Goal: Task Accomplishment & Management: Manage account settings

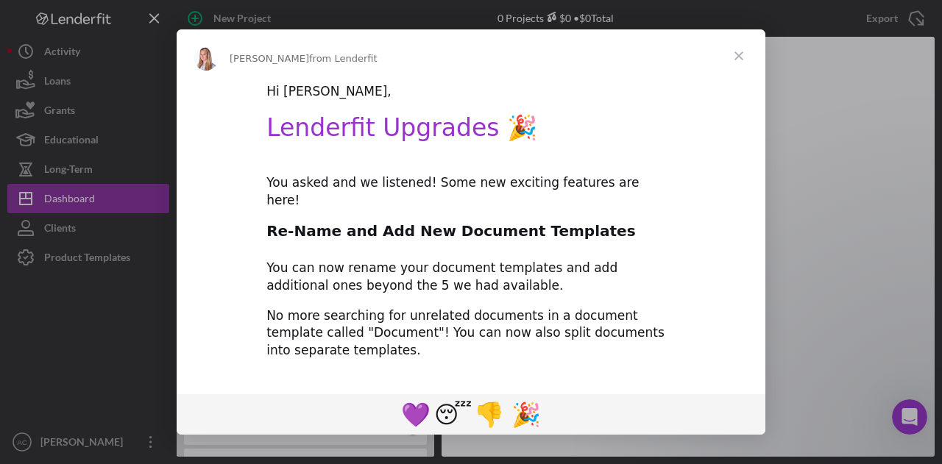
click at [740, 54] on span "Close" at bounding box center [738, 55] width 53 height 53
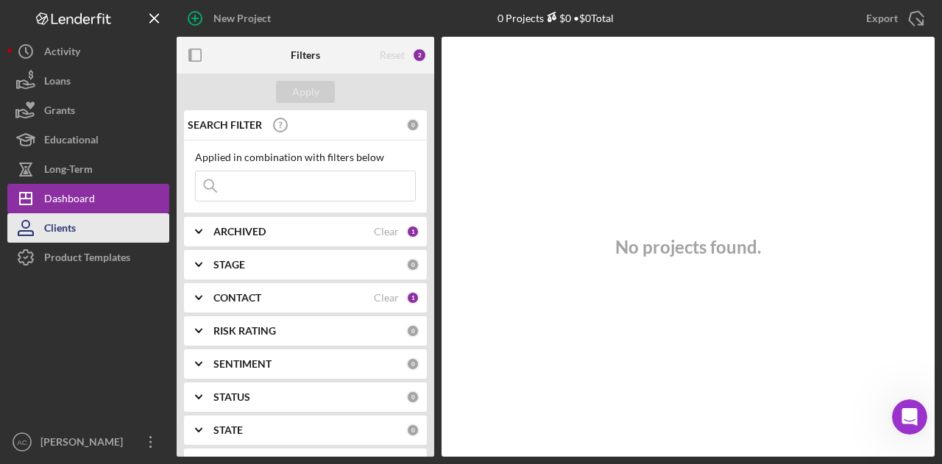
click at [99, 236] on button "Clients" at bounding box center [88, 227] width 162 height 29
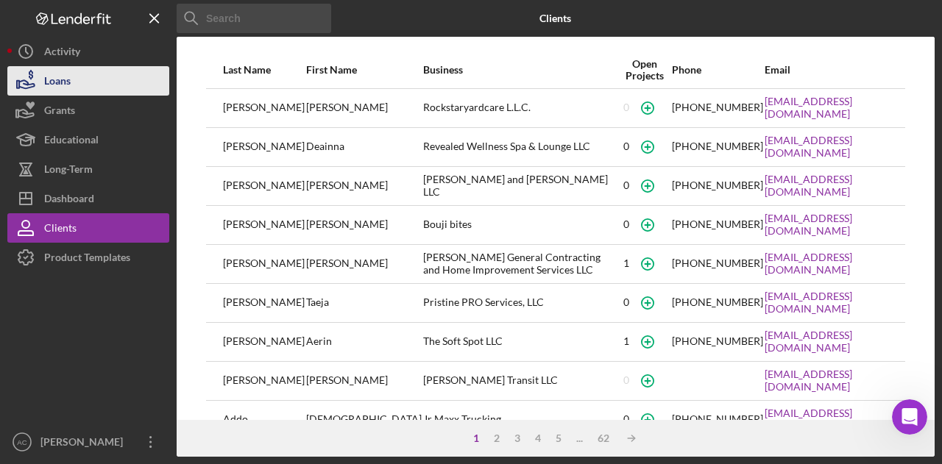
click at [74, 81] on button "Loans" at bounding box center [88, 80] width 162 height 29
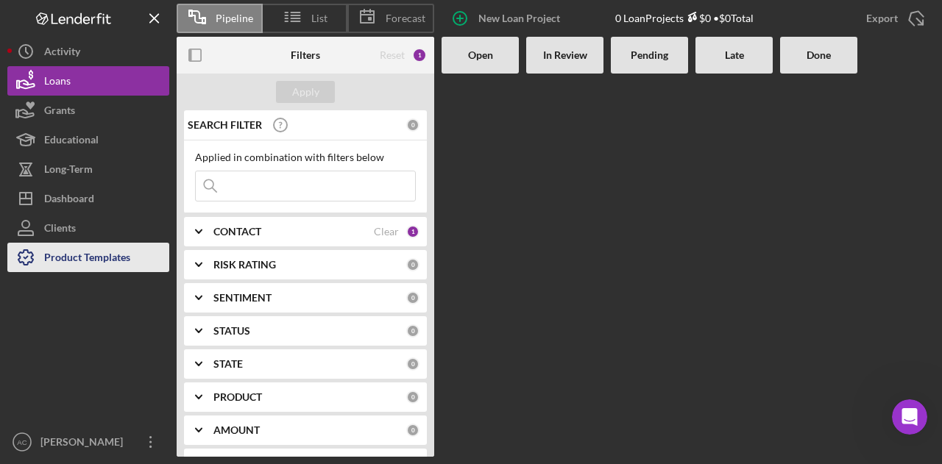
click at [85, 257] on div "Product Templates" at bounding box center [87, 259] width 86 height 33
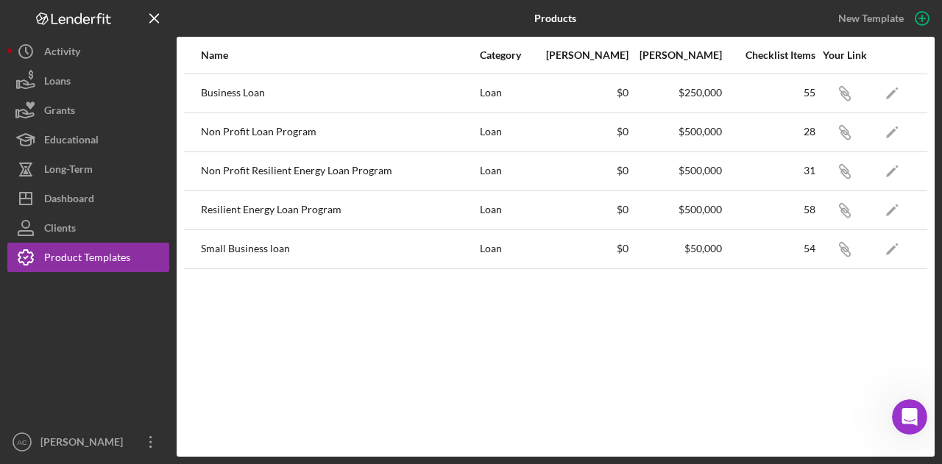
click at [475, 377] on div "Name Category Min Amount Max Amount Checklist Items Your Link Business Loan Loa…" at bounding box center [556, 247] width 758 height 420
click at [845, 91] on icon "Icon/Link" at bounding box center [844, 93] width 33 height 33
click at [892, 90] on icon "Icon/Edit" at bounding box center [892, 93] width 33 height 33
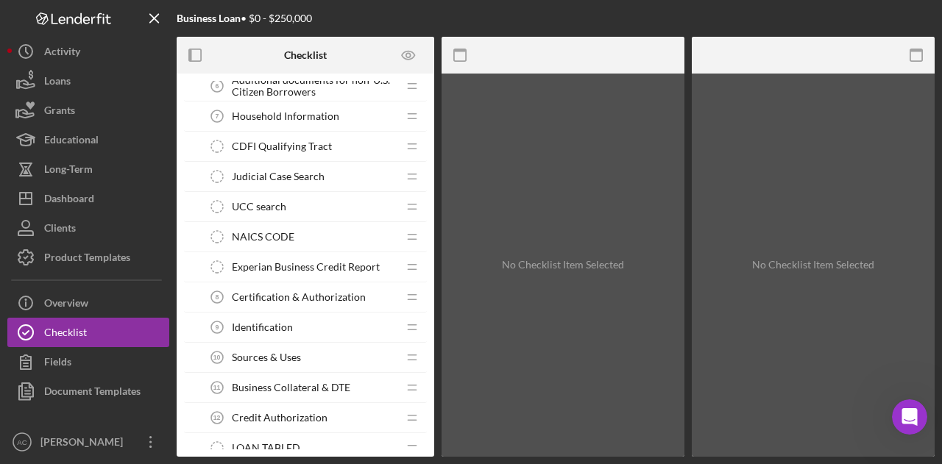
scroll to position [294, 0]
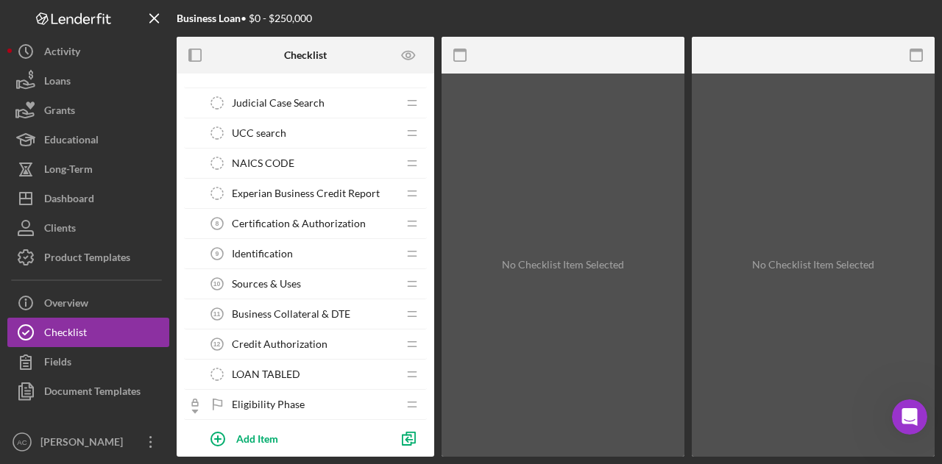
click at [312, 252] on div "Identification 9 Identification" at bounding box center [299, 253] width 195 height 29
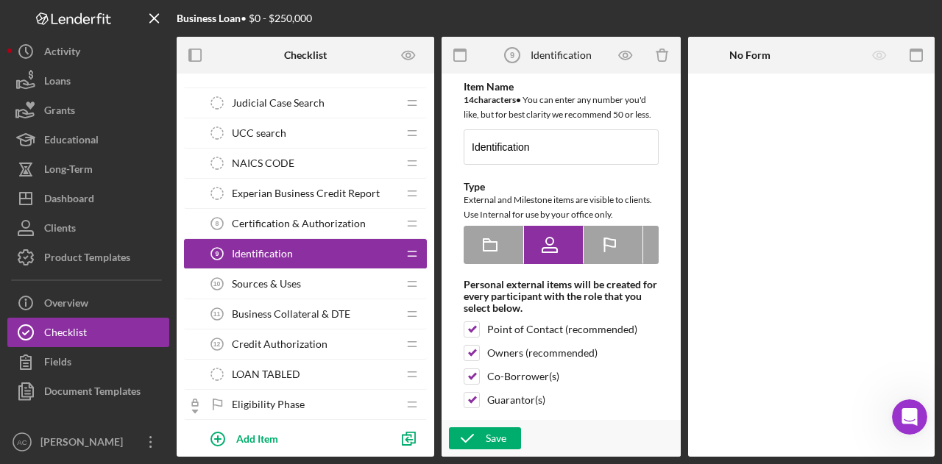
type textarea "<div>Please submit a copy of a state-issued ID, for example a driver's license …"
